Goal: Information Seeking & Learning: Learn about a topic

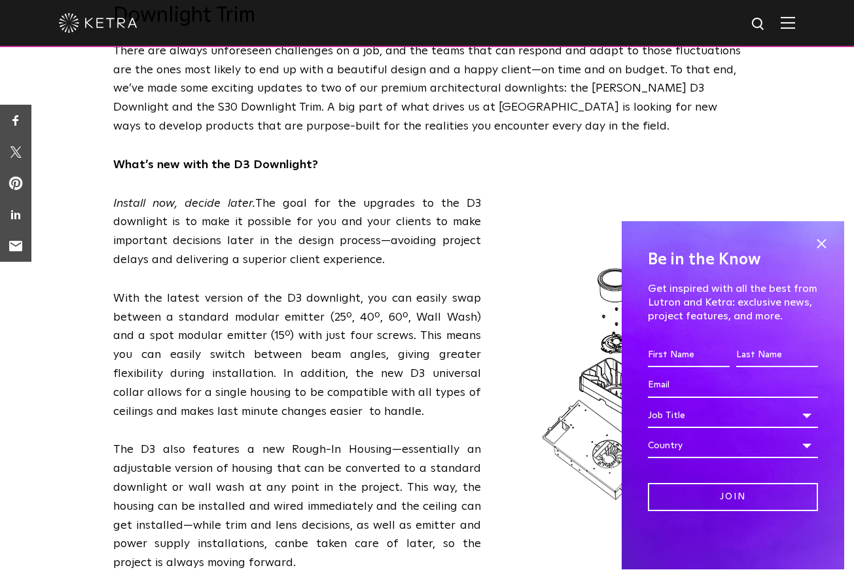
scroll to position [326, 0]
click at [826, 241] on span at bounding box center [822, 244] width 20 height 20
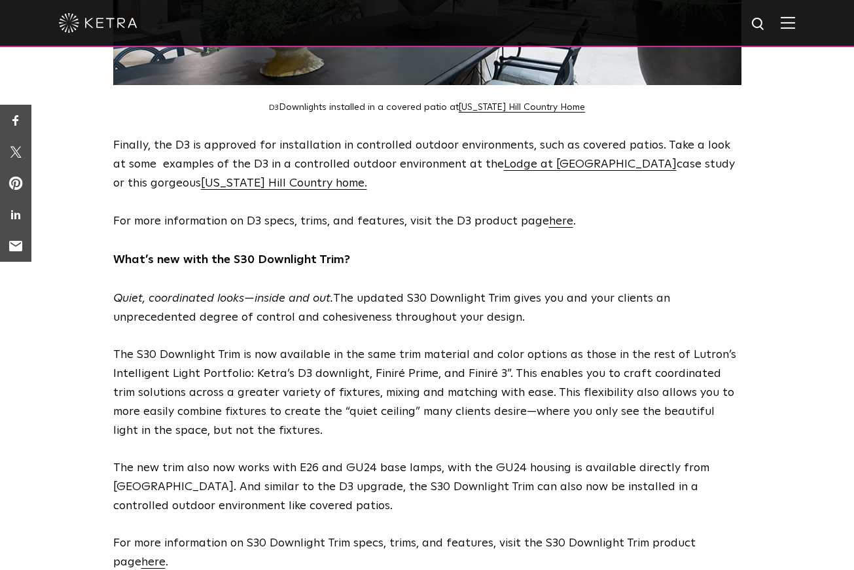
scroll to position [1144, 0]
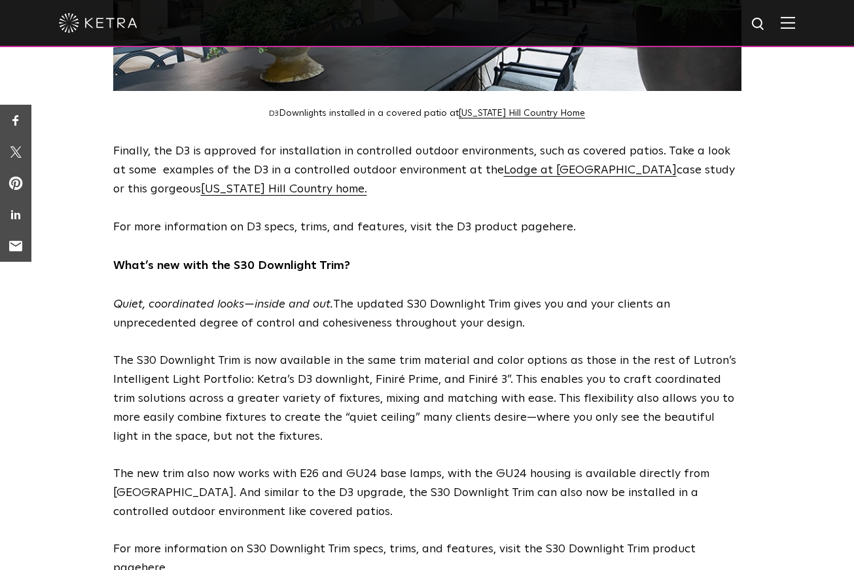
click at [560, 221] on span "here" at bounding box center [561, 227] width 24 height 12
click at [237, 183] on link "Texas Hill Country home." at bounding box center [284, 189] width 166 height 12
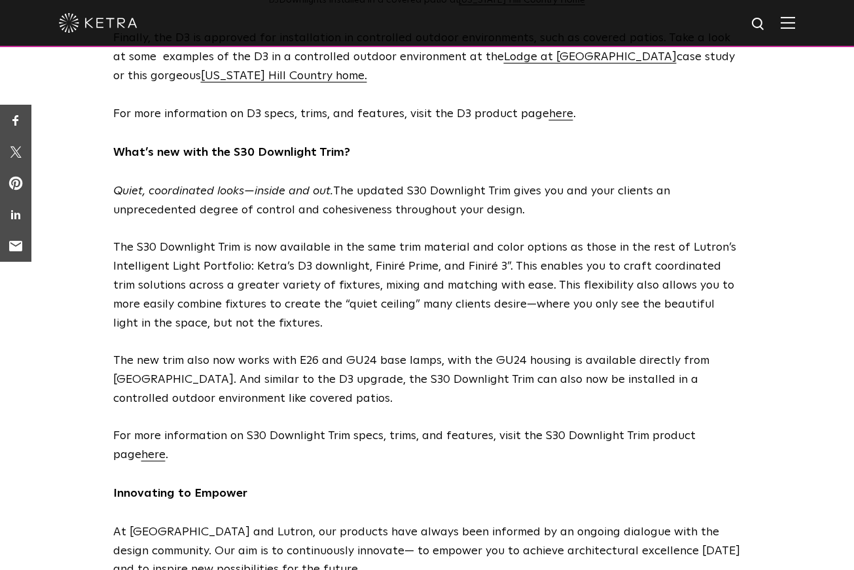
scroll to position [1346, 0]
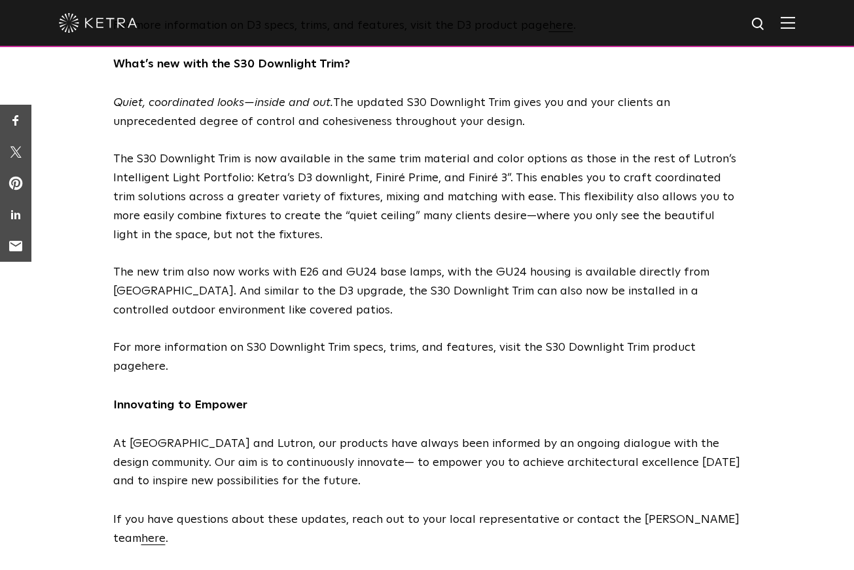
click at [141, 361] on link "here" at bounding box center [153, 367] width 24 height 12
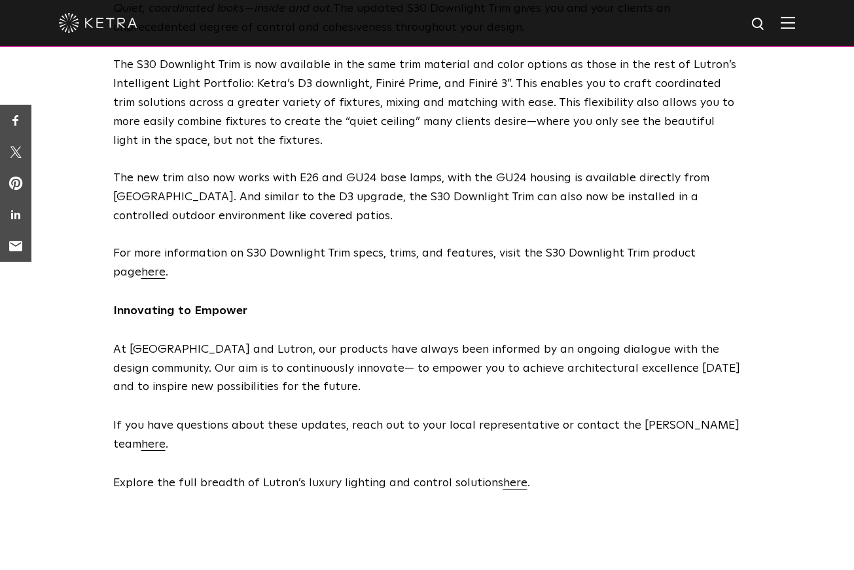
scroll to position [1462, 0]
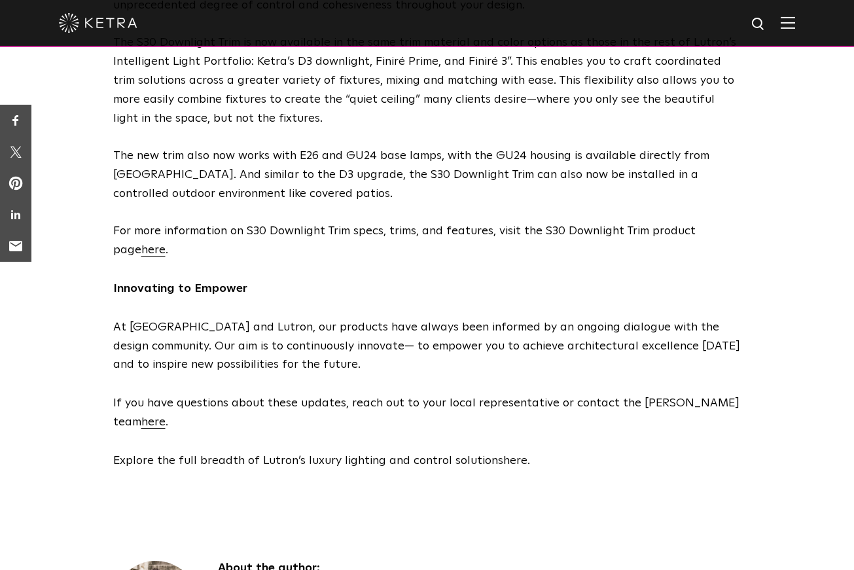
click at [511, 455] on span "here" at bounding box center [515, 461] width 24 height 12
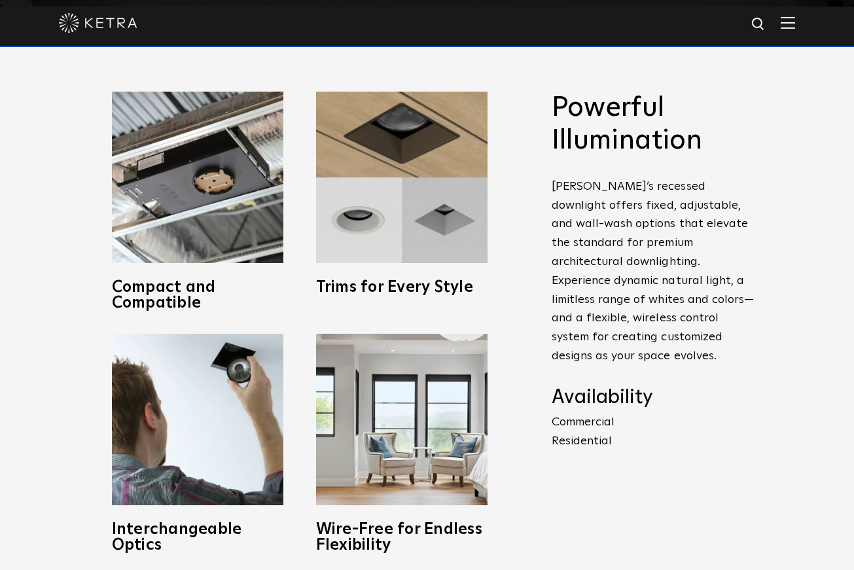
scroll to position [565, 0]
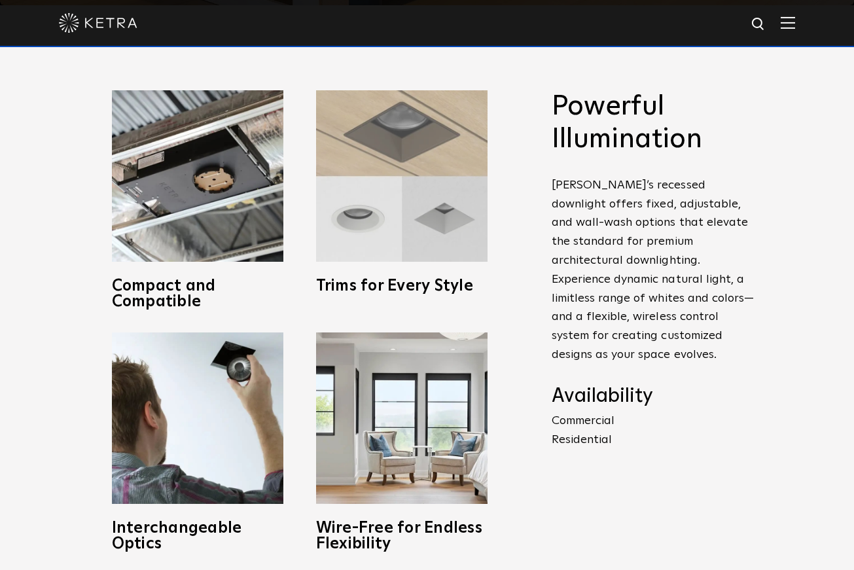
click at [393, 282] on h3 "Trims for Every Style" at bounding box center [402, 286] width 172 height 16
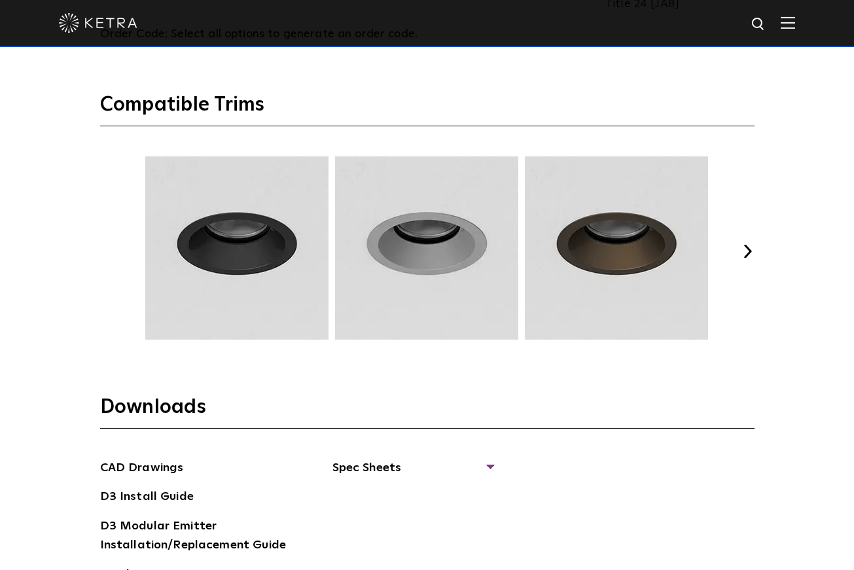
scroll to position [1756, 0]
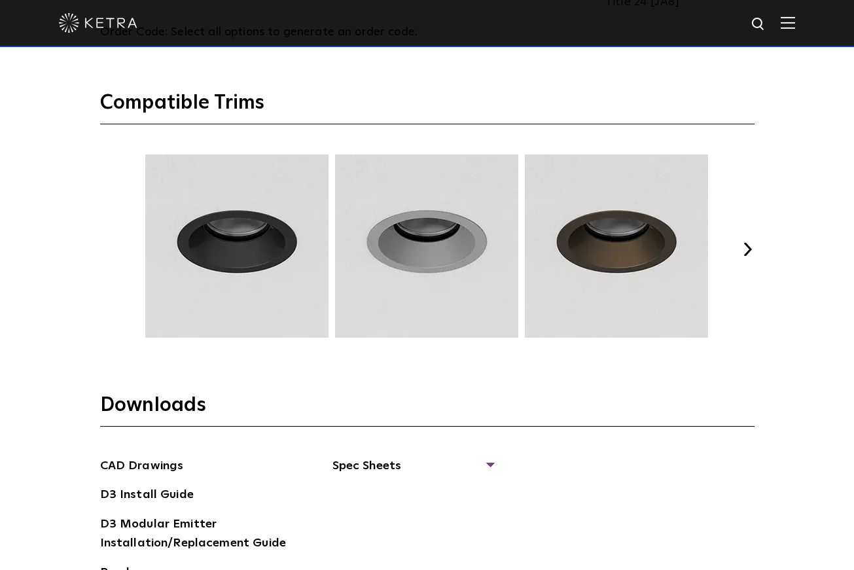
click at [744, 243] on button "Next" at bounding box center [748, 249] width 13 height 13
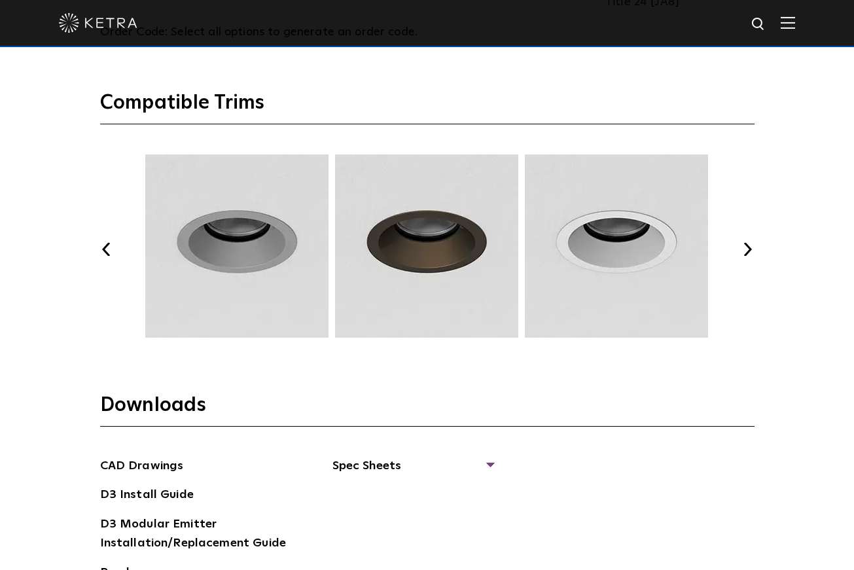
click at [744, 243] on button "Next" at bounding box center [748, 249] width 13 height 13
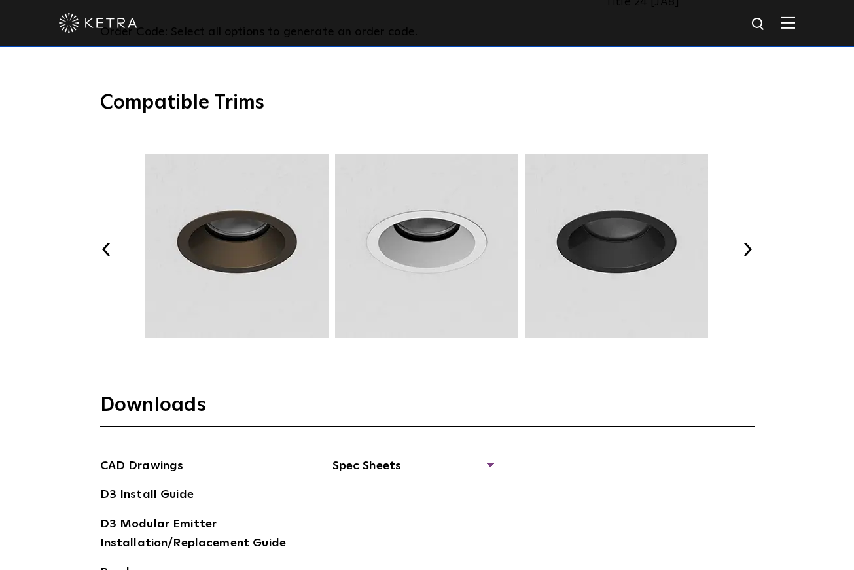
click at [744, 243] on button "Next" at bounding box center [748, 249] width 13 height 13
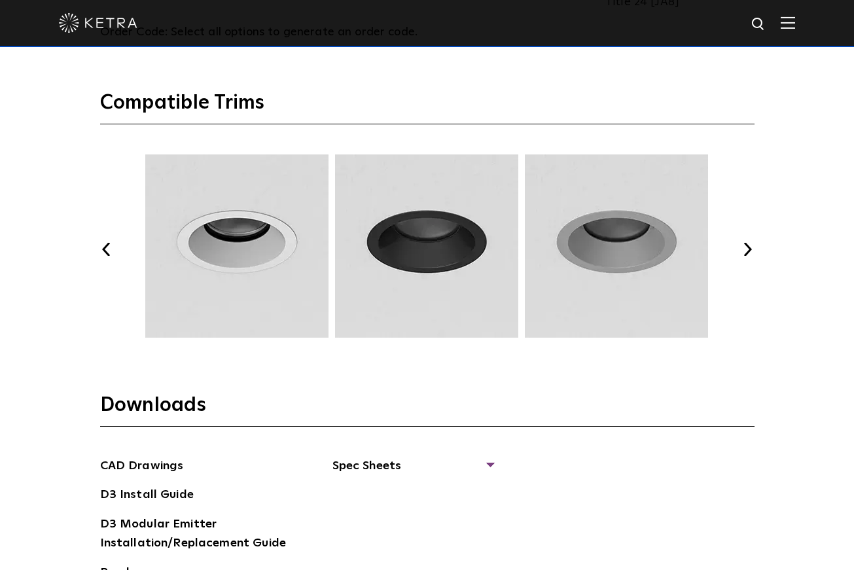
click at [744, 243] on button "Next" at bounding box center [748, 249] width 13 height 13
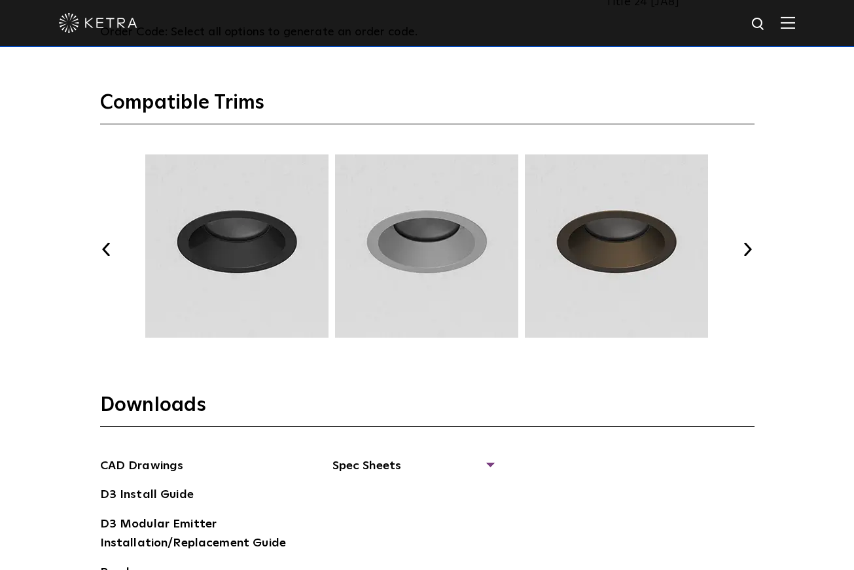
click at [744, 243] on button "Next" at bounding box center [748, 249] width 13 height 13
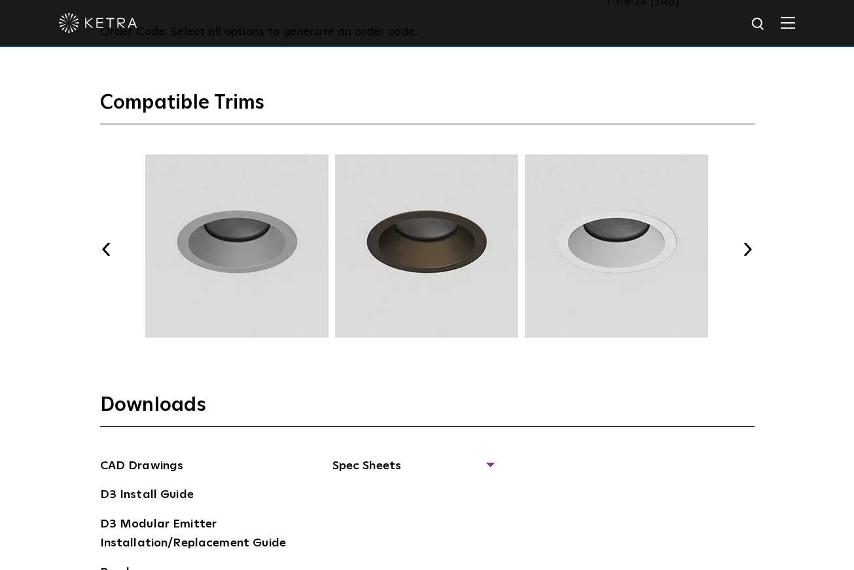
click at [744, 243] on button "Next" at bounding box center [748, 249] width 13 height 13
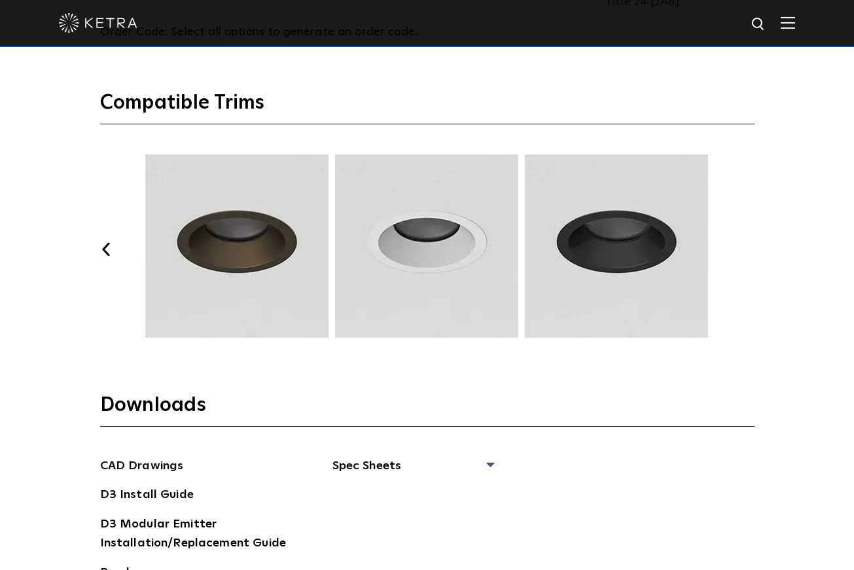
click at [744, 243] on button "Next" at bounding box center [748, 249] width 13 height 13
click at [749, 243] on button "Next" at bounding box center [748, 249] width 13 height 13
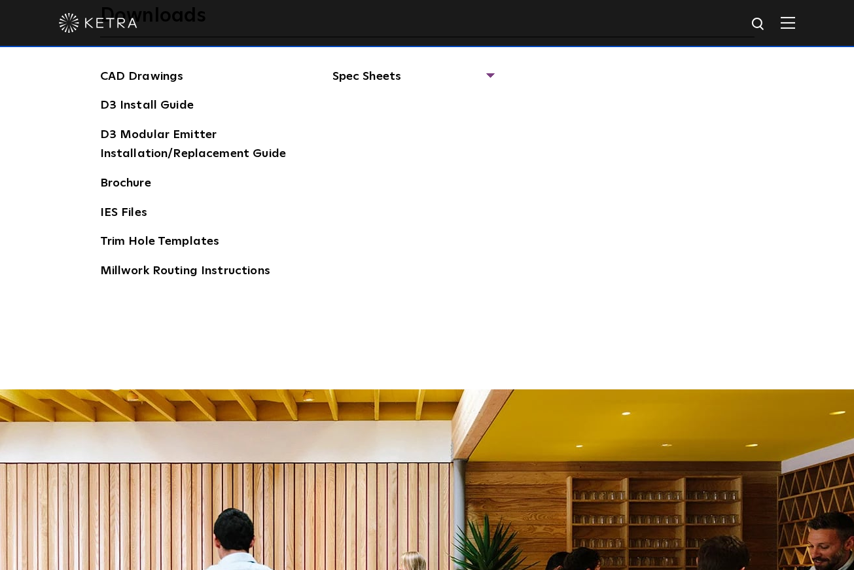
scroll to position [1896, 0]
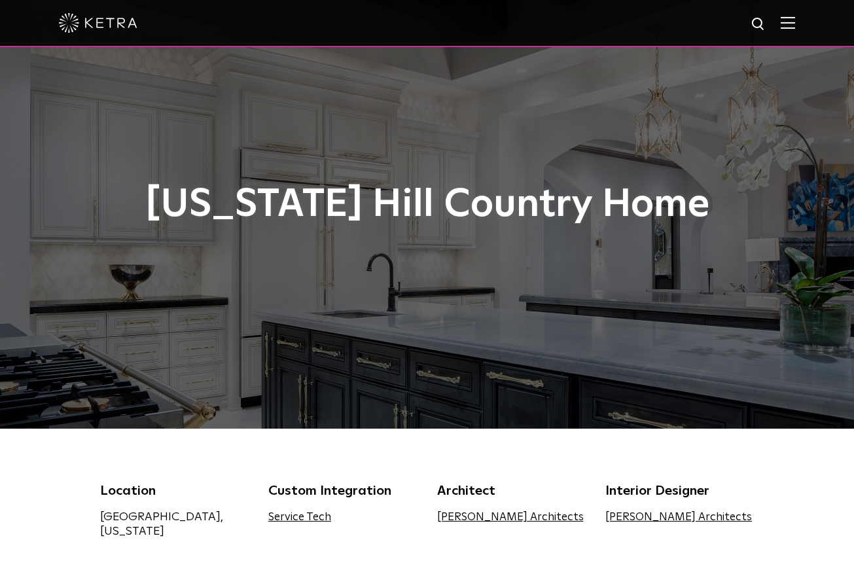
click at [400, 244] on div "[US_STATE] Hill Country Home" at bounding box center [427, 214] width 655 height 63
click at [389, 259] on div "[US_STATE] Hill Country Home" at bounding box center [427, 214] width 655 height 429
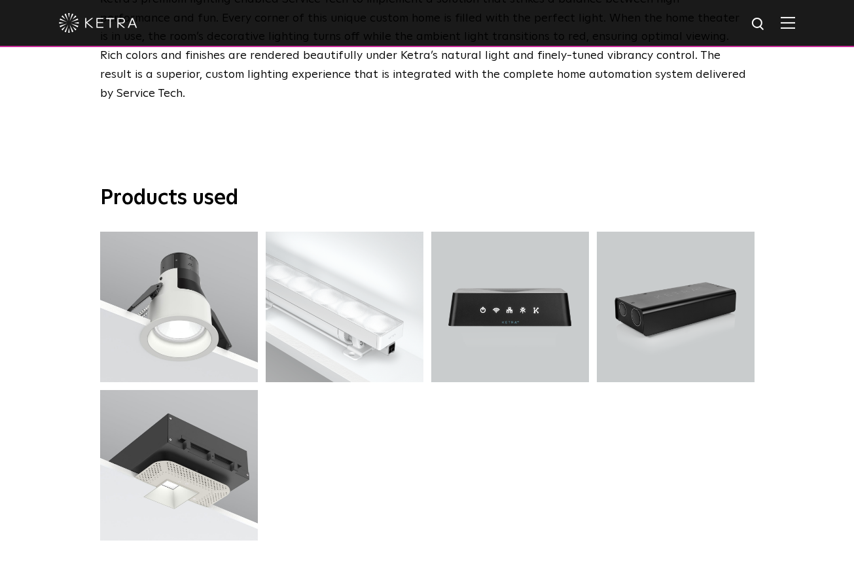
scroll to position [2356, 0]
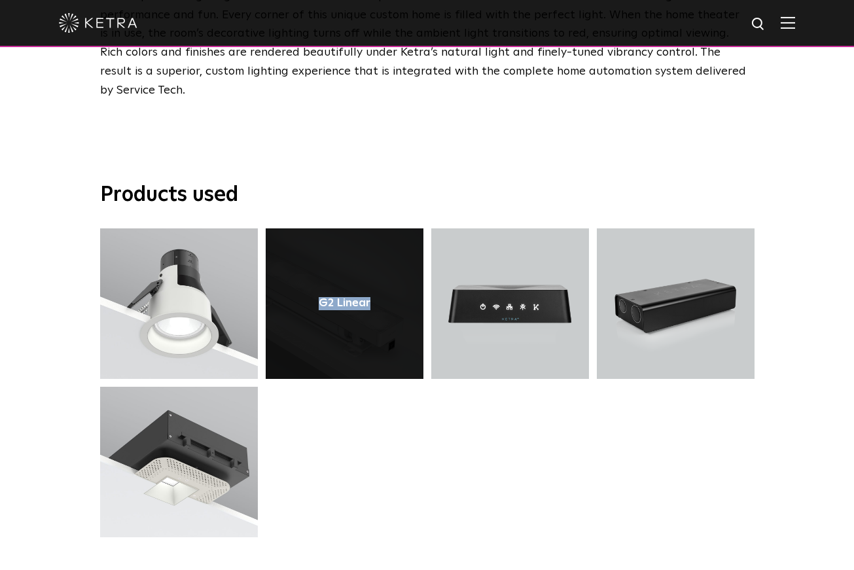
click at [389, 259] on div "G2 Linear" at bounding box center [345, 303] width 158 height 151
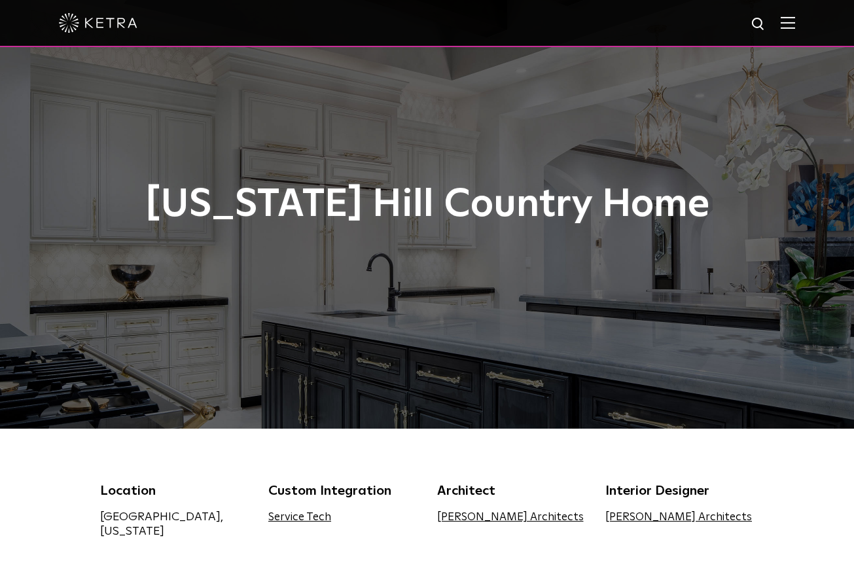
scroll to position [0, 0]
click at [352, 350] on div "[US_STATE] Hill Country Home" at bounding box center [427, 214] width 655 height 429
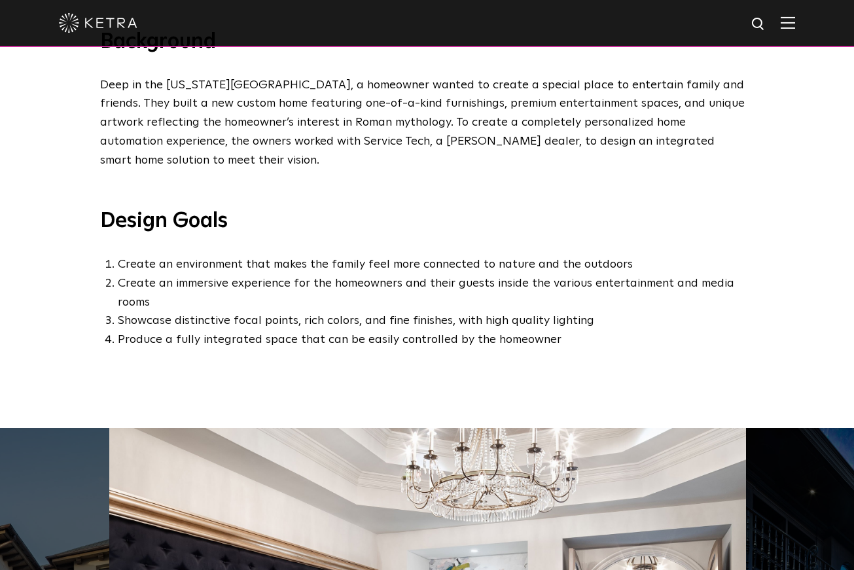
scroll to position [566, 0]
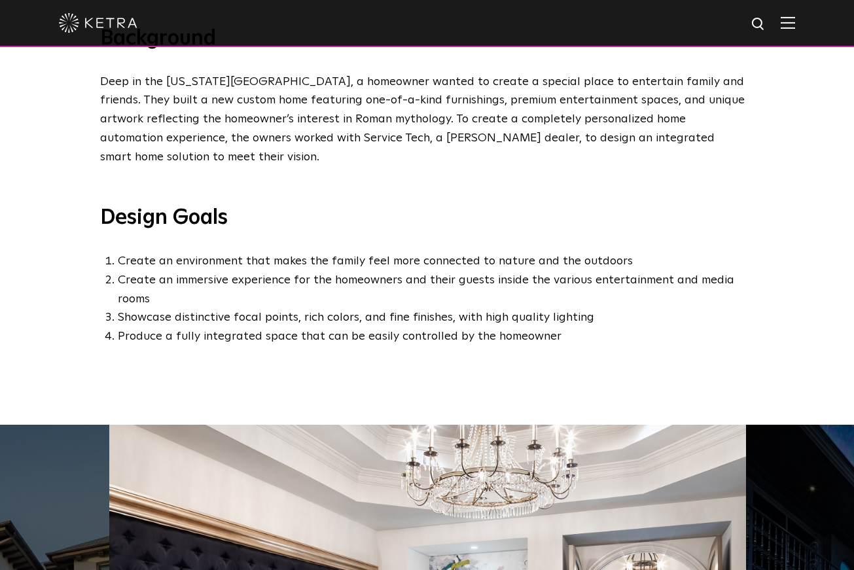
click at [283, 381] on div "Background Deep in the [US_STATE][GEOGRAPHIC_DATA], a homeowner wanted to creat…" at bounding box center [427, 225] width 854 height 399
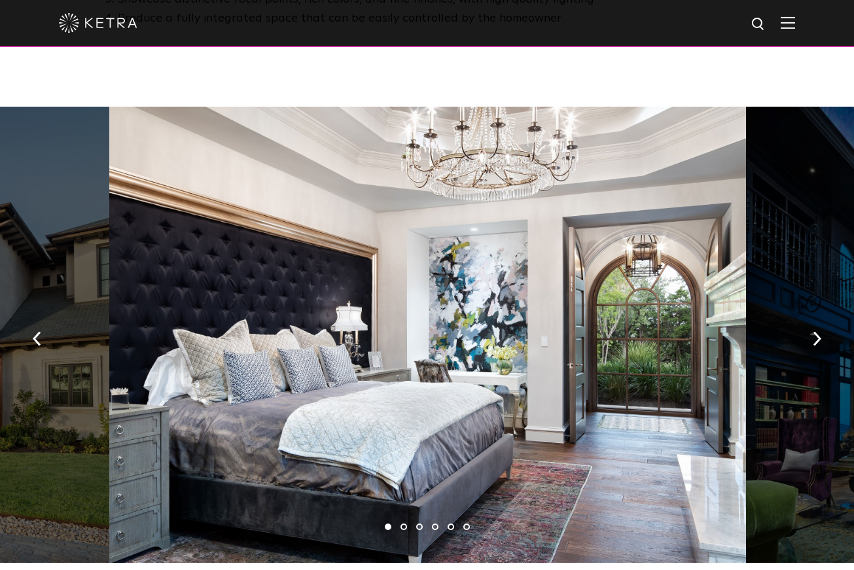
scroll to position [882, 0]
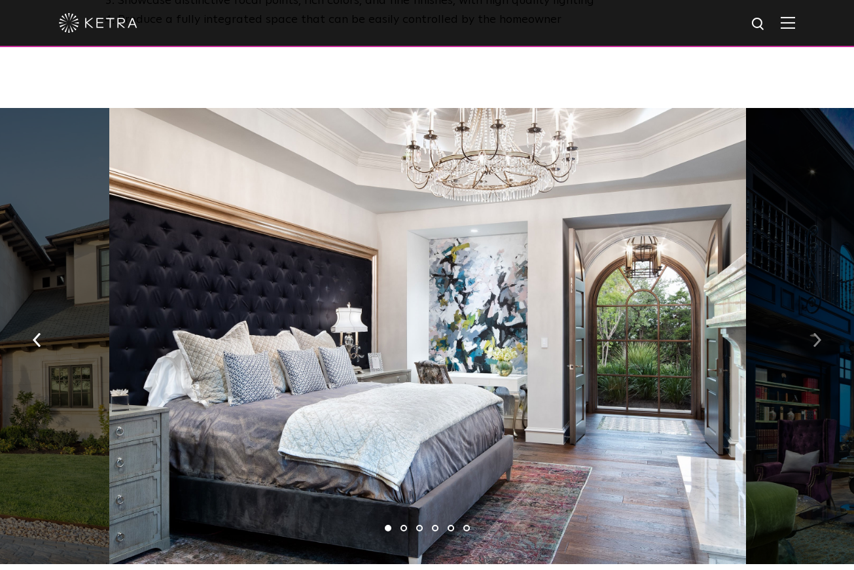
click at [816, 333] on img "button" at bounding box center [817, 340] width 9 height 14
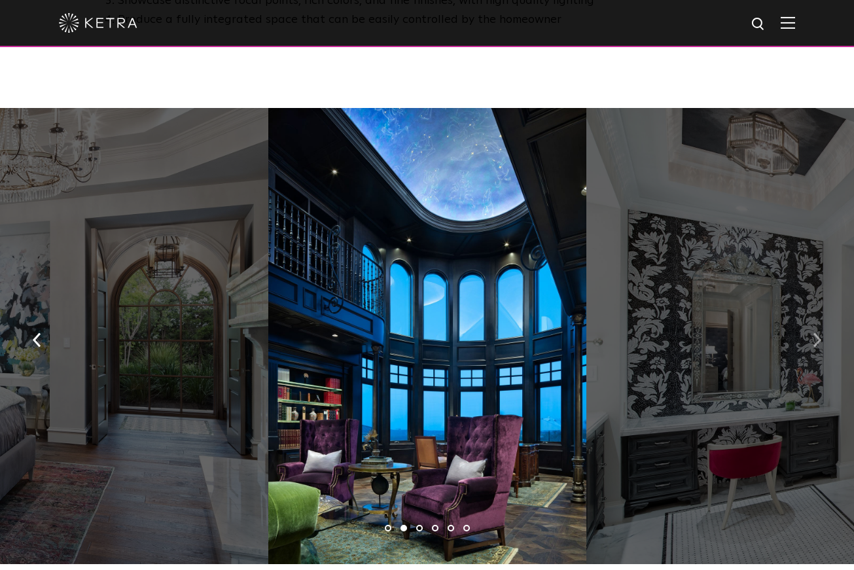
click at [816, 333] on img "button" at bounding box center [817, 340] width 9 height 14
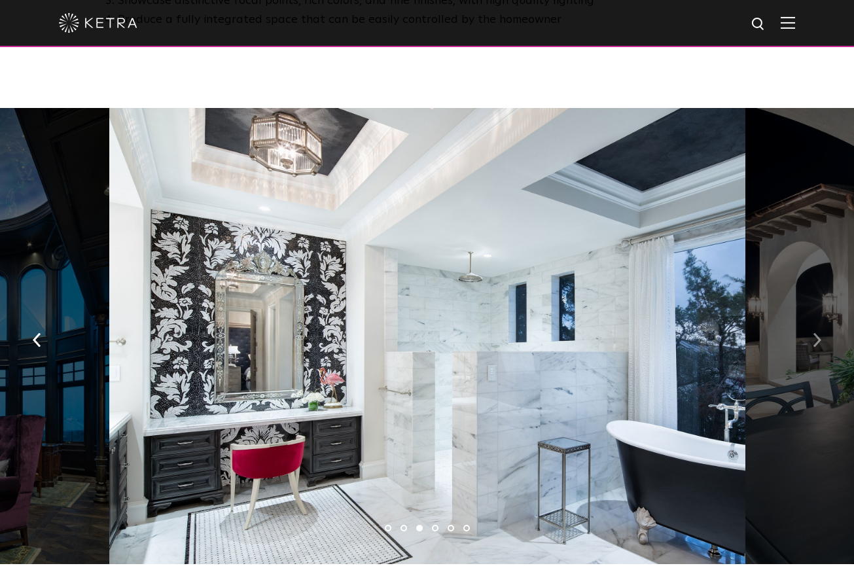
click at [816, 333] on img "button" at bounding box center [817, 340] width 9 height 14
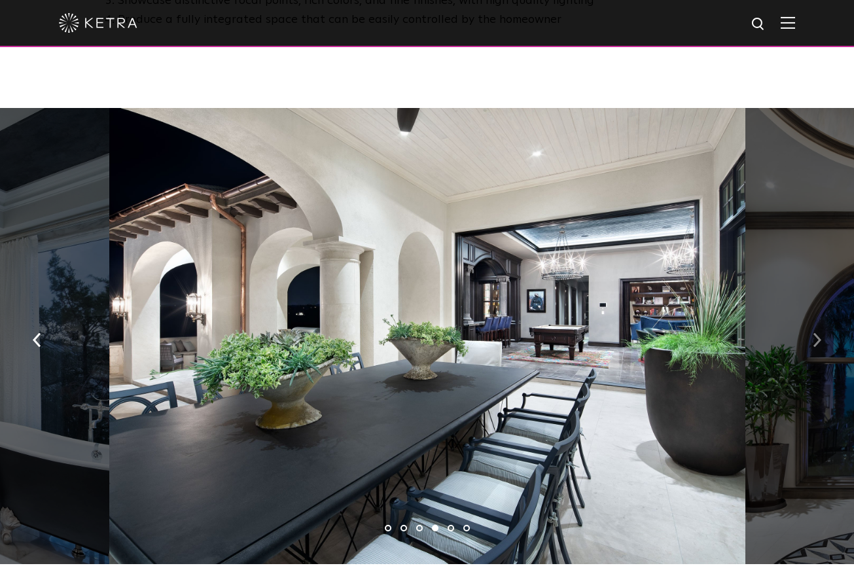
click at [816, 333] on img "button" at bounding box center [817, 340] width 9 height 14
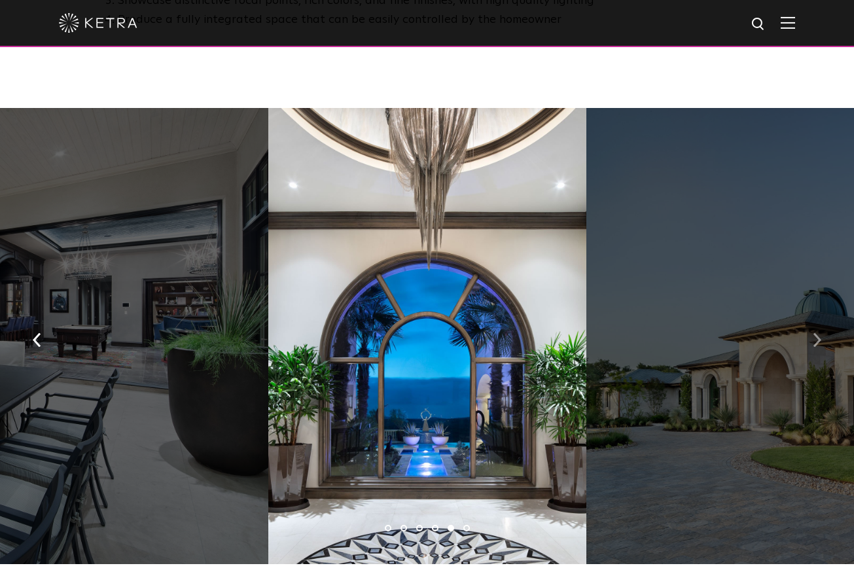
click at [816, 333] on img "button" at bounding box center [817, 340] width 9 height 14
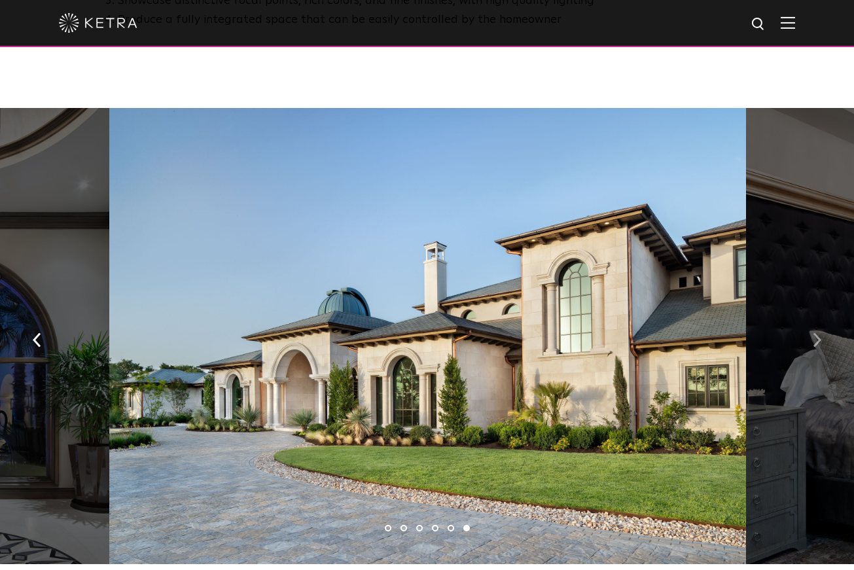
click at [816, 333] on img "button" at bounding box center [817, 340] width 9 height 14
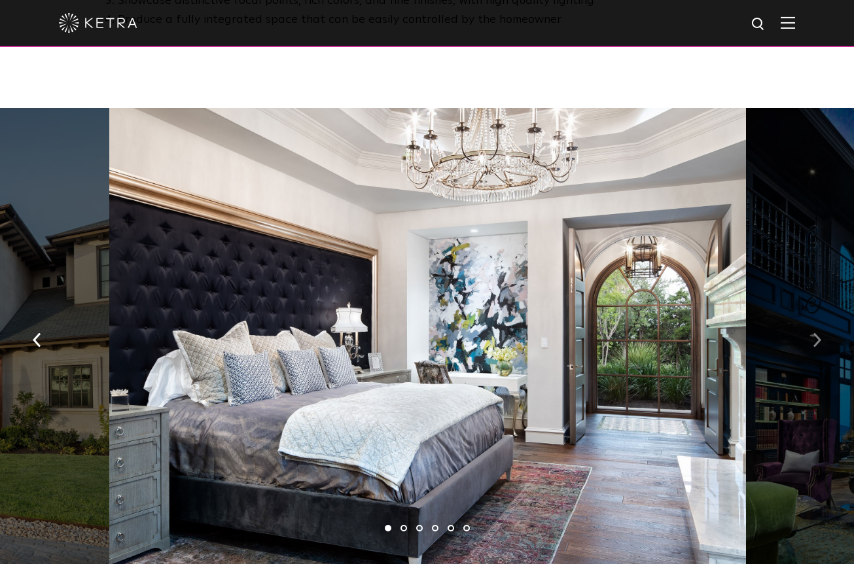
click at [816, 333] on img "button" at bounding box center [817, 340] width 9 height 14
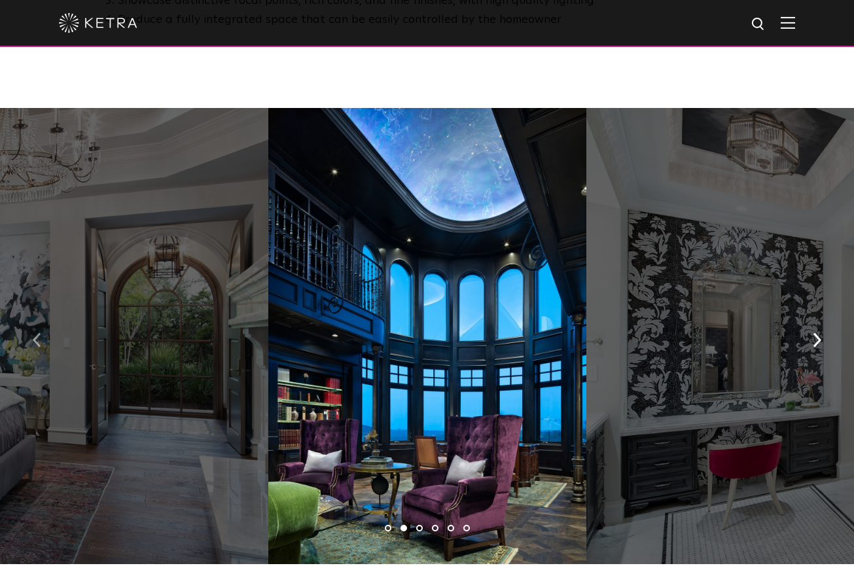
click at [32, 317] on button "button" at bounding box center [37, 339] width 28 height 45
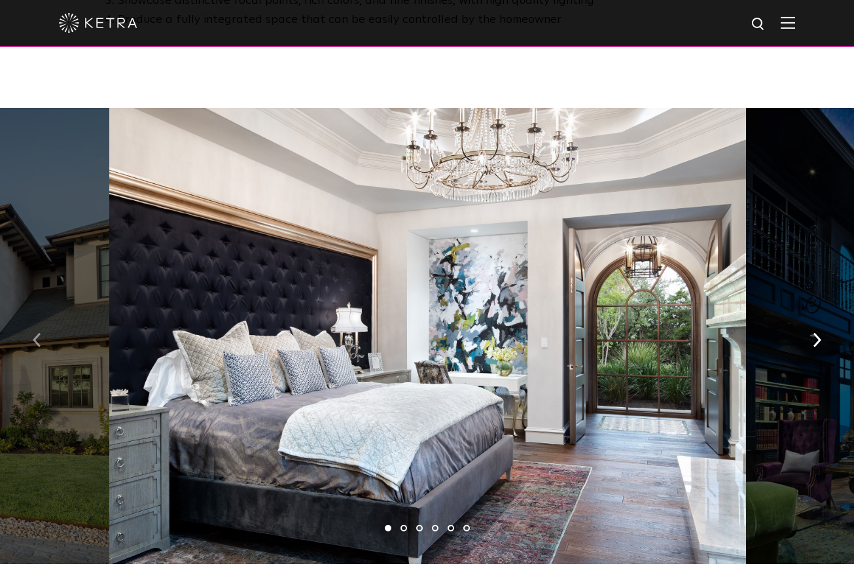
click at [32, 317] on button "button" at bounding box center [37, 339] width 28 height 45
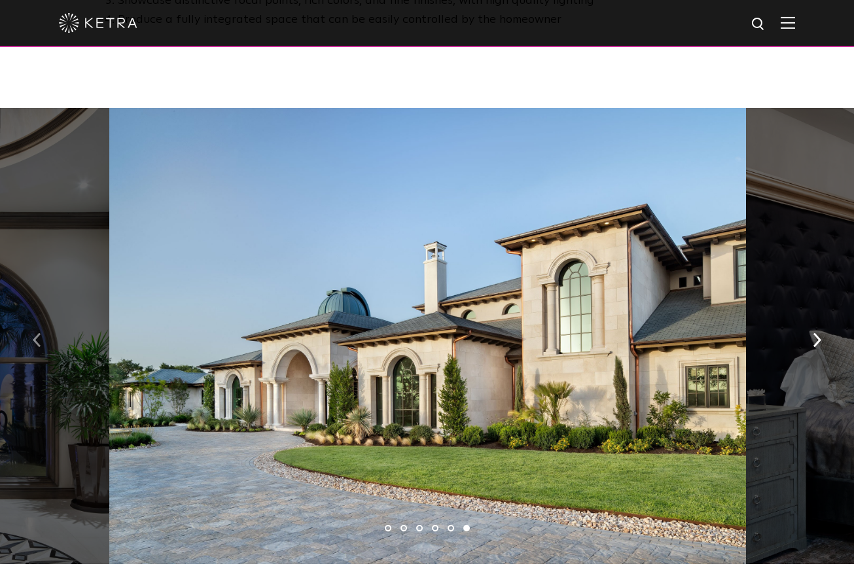
click at [32, 317] on button "button" at bounding box center [37, 339] width 28 height 45
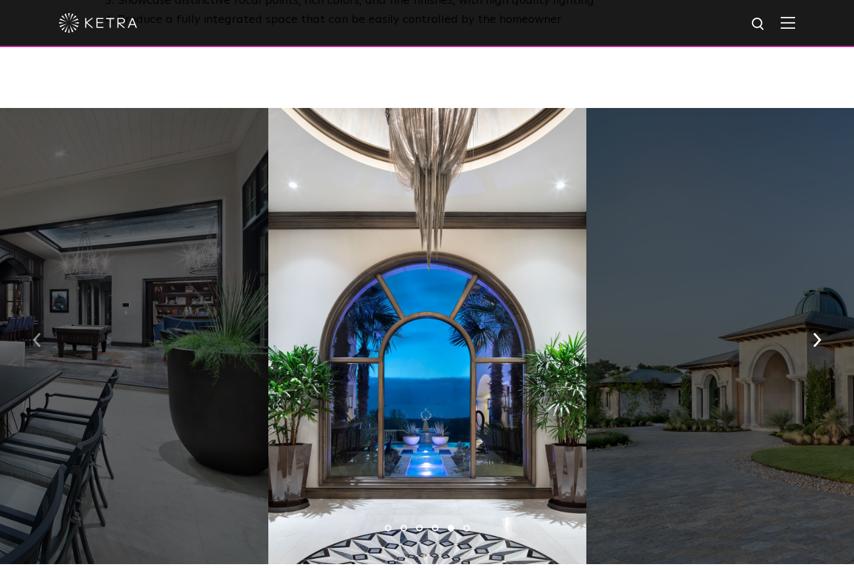
click at [37, 333] on img "button" at bounding box center [37, 340] width 9 height 14
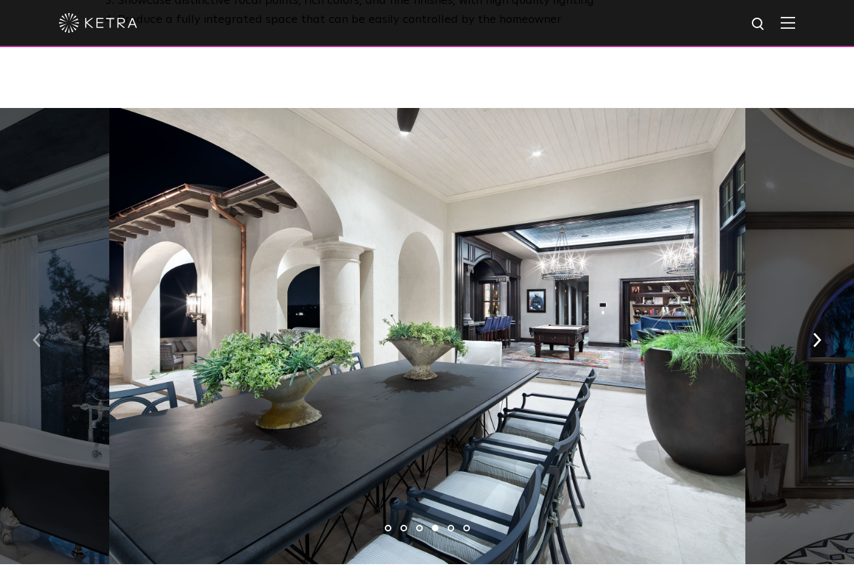
click at [37, 333] on img "button" at bounding box center [37, 340] width 9 height 14
